Goal: Task Accomplishment & Management: Complete application form

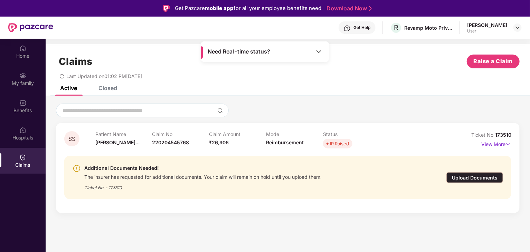
click at [486, 175] on div "Upload Documents" at bounding box center [474, 177] width 57 height 11
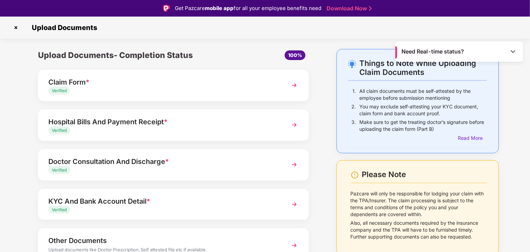
scroll to position [37, 0]
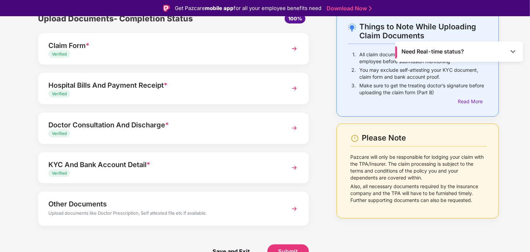
click at [245, 214] on div "Upload documents like Doctor Prescription, Self attested file etc if available." at bounding box center [162, 214] width 229 height 9
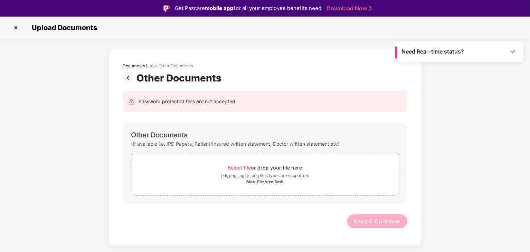
click at [263, 173] on div "pdf, png, jpg or jpeg files types are supported." at bounding box center [265, 175] width 88 height 7
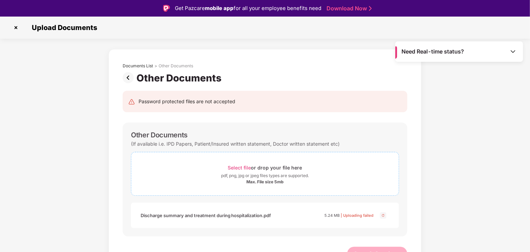
click at [307, 179] on div "pdf, png, jpg or jpeg files types are supported." at bounding box center [265, 175] width 88 height 7
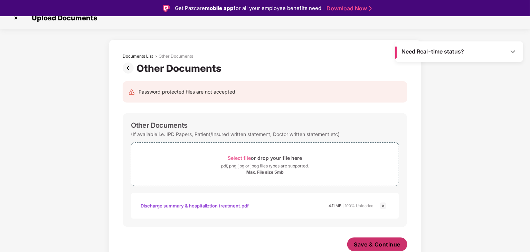
click at [362, 239] on button "Save & Continue" at bounding box center [377, 245] width 60 height 14
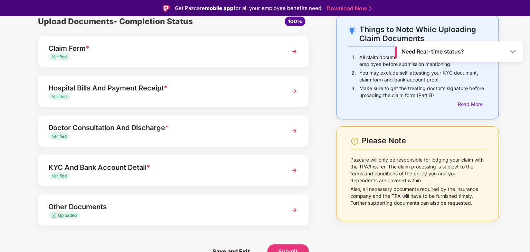
scroll to position [17, 0]
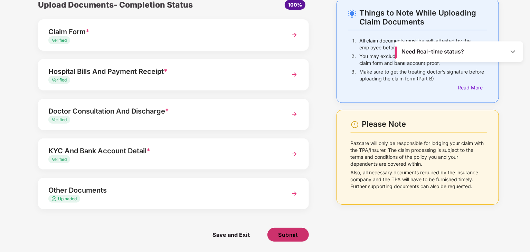
click at [286, 234] on span "Submit" at bounding box center [288, 235] width 20 height 8
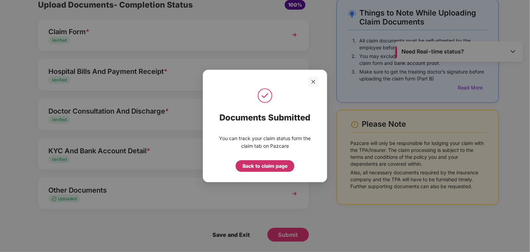
click at [262, 167] on div "Back to claim page" at bounding box center [264, 166] width 45 height 8
